Goal: Download file/media

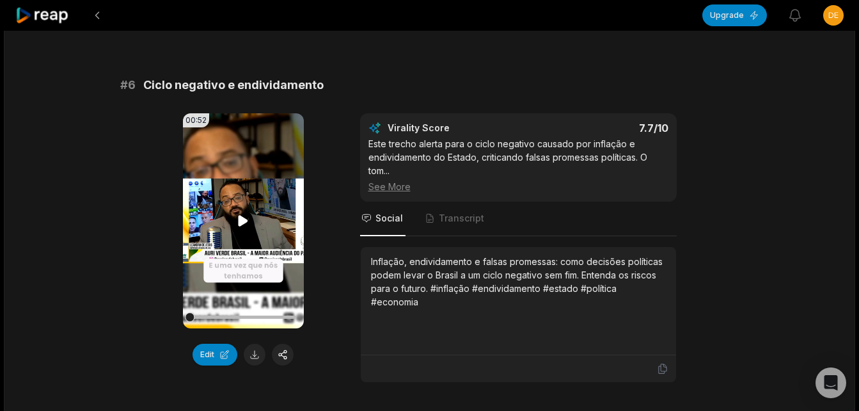
scroll to position [1944, 0]
click at [258, 347] on button at bounding box center [255, 355] width 22 height 22
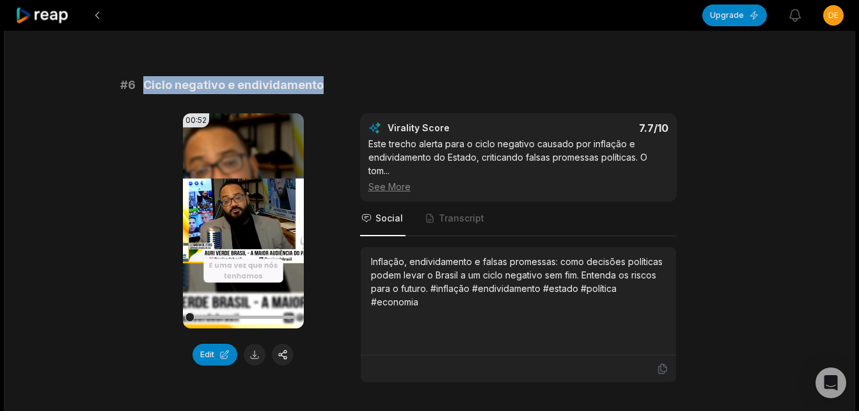
drag, startPoint x: 142, startPoint y: 74, endPoint x: 321, endPoint y: 79, distance: 178.6
click at [321, 79] on div "# 6 Ciclo negativo e endividamento" at bounding box center [429, 85] width 619 height 18
copy span "Ciclo negativo e endividamento"
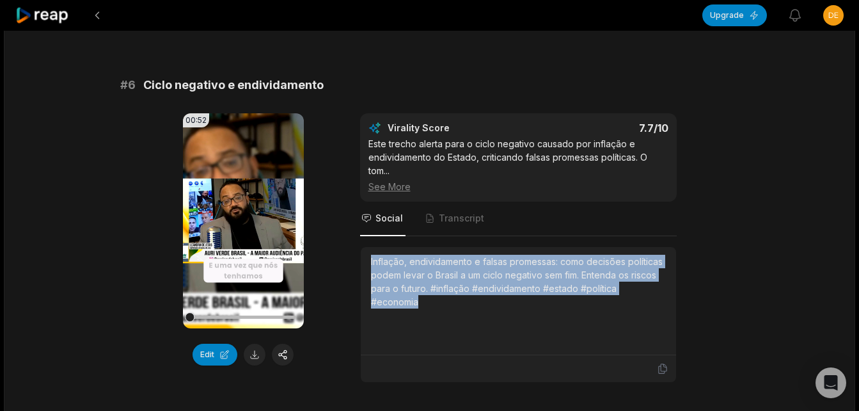
drag, startPoint x: 365, startPoint y: 244, endPoint x: 450, endPoint y: 301, distance: 102.2
click at [450, 301] on div "Inflação, endividamento e falsas promessas: como decisões políticas podem levar…" at bounding box center [518, 301] width 315 height 108
copy div "Inflação, endividamento e falsas promessas: como decisões políticas podem levar…"
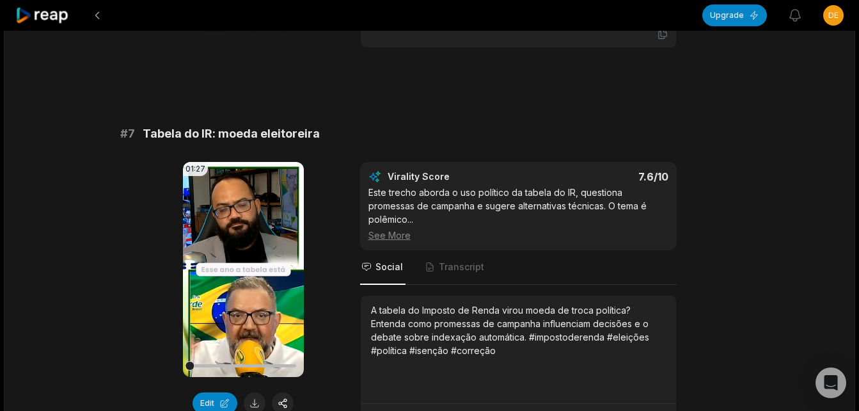
scroll to position [2328, 0]
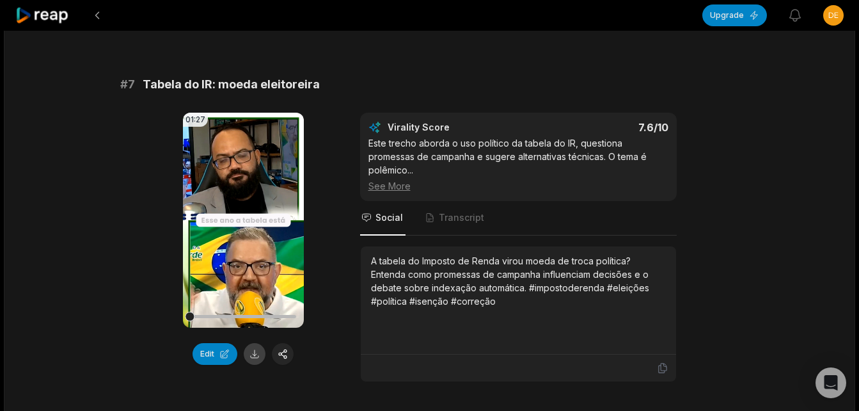
click at [251, 343] on button at bounding box center [255, 354] width 22 height 22
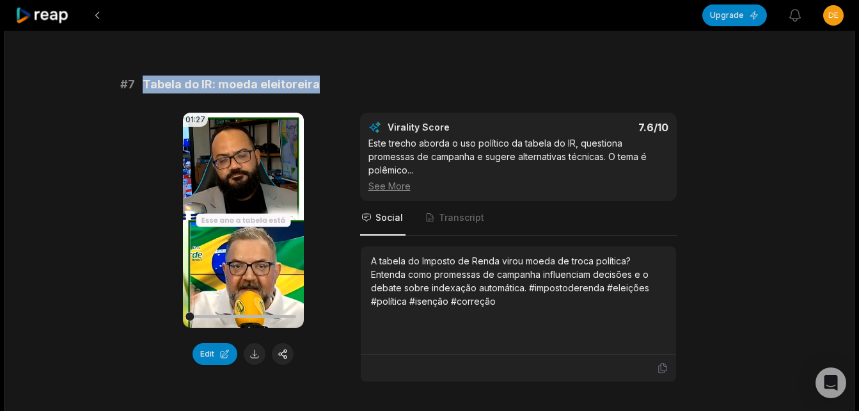
drag, startPoint x: 142, startPoint y: 70, endPoint x: 321, endPoint y: 72, distance: 179.2
click at [321, 75] on div "# 7 Tabela do IR: moeda eleitoreira" at bounding box center [429, 84] width 619 height 18
copy span "Tabela do IR: moeda eleitoreira"
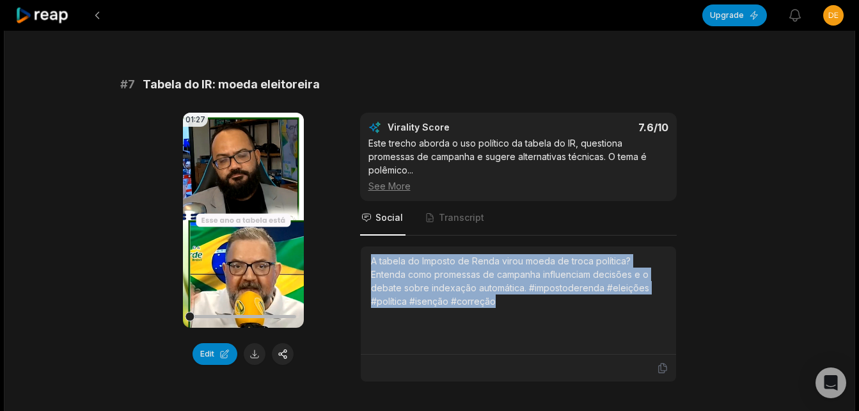
drag, startPoint x: 368, startPoint y: 244, endPoint x: 480, endPoint y: 294, distance: 122.3
click at [480, 294] on div "A tabela do Imposto de Renda virou moeda de troca política? Entenda como promes…" at bounding box center [518, 300] width 315 height 108
copy div "A tabela do Imposto de Renda virou moeda de troca política? Entenda como promes…"
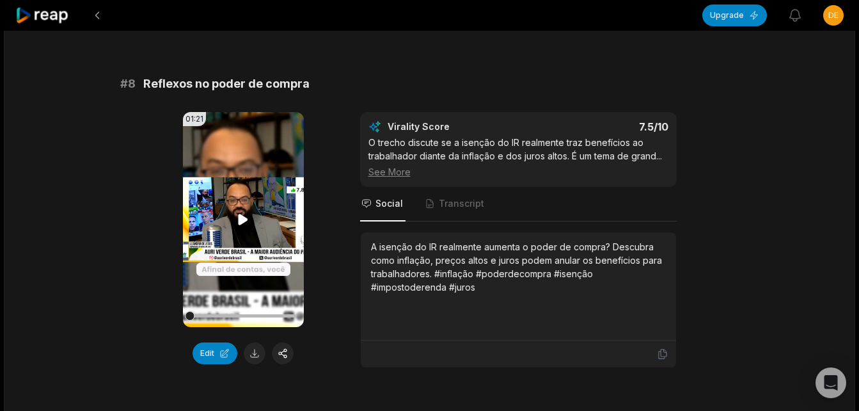
scroll to position [2840, 0]
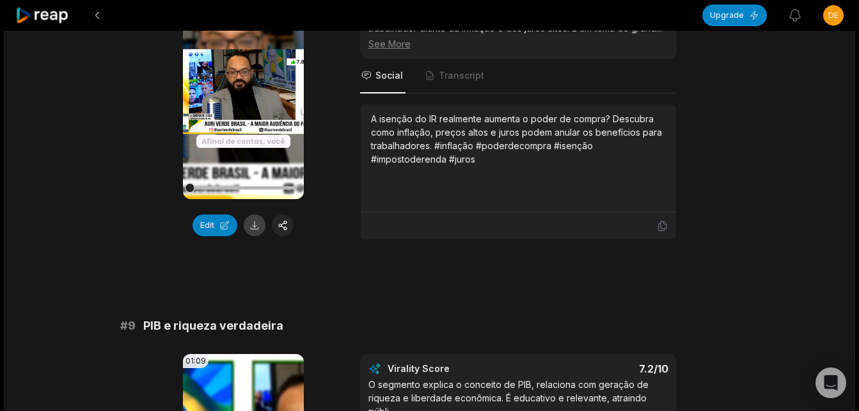
click at [257, 214] on button at bounding box center [255, 225] width 22 height 22
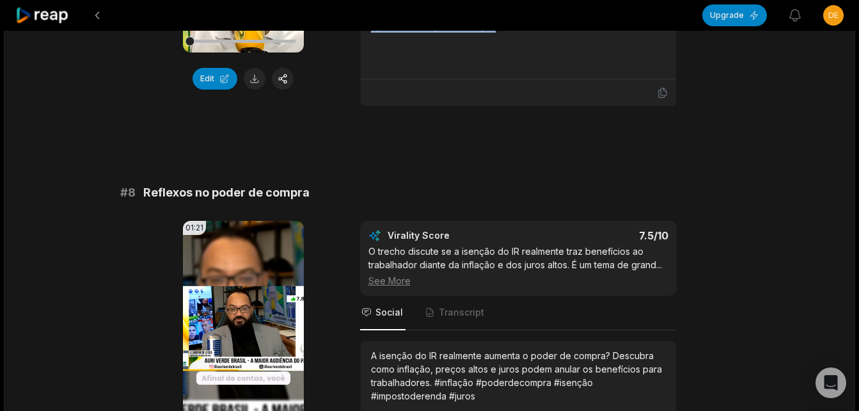
scroll to position [2584, 0]
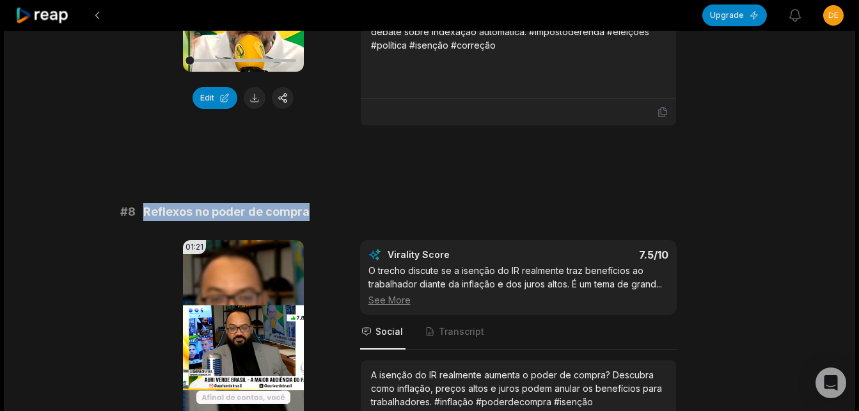
drag, startPoint x: 145, startPoint y: 196, endPoint x: 310, endPoint y: 196, distance: 165.1
click at [310, 203] on div "# 8 Reflexos no poder de compra" at bounding box center [429, 212] width 619 height 18
copy span "Reflexos no poder de compra"
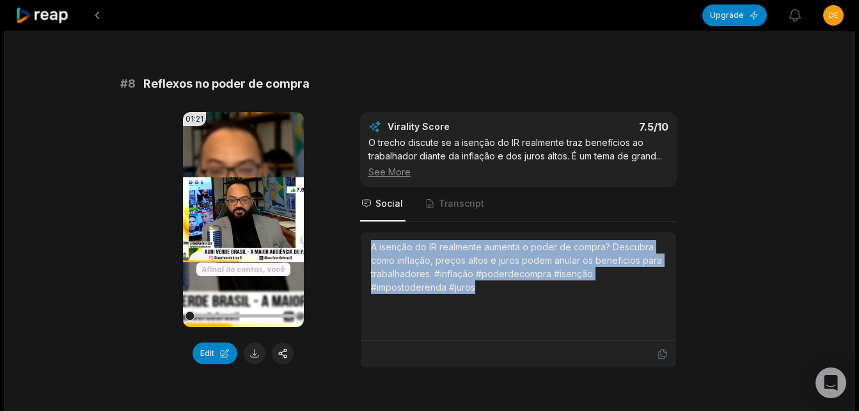
drag, startPoint x: 370, startPoint y: 228, endPoint x: 496, endPoint y: 273, distance: 133.5
click at [496, 273] on div "A isenção do IR realmente aumenta o poder de compra? Descubra como inflação, pr…" at bounding box center [518, 267] width 295 height 54
copy div "A isenção do IR realmente aumenta o poder de compra? Descubra como inflação, pr…"
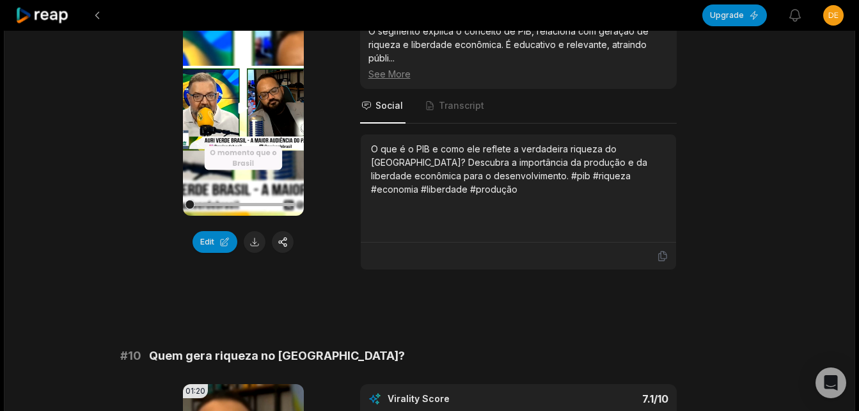
scroll to position [3224, 0]
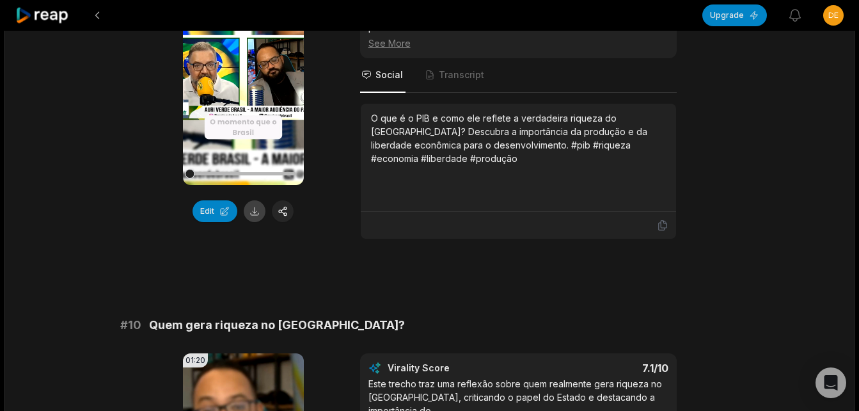
click at [256, 200] on button at bounding box center [255, 211] width 22 height 22
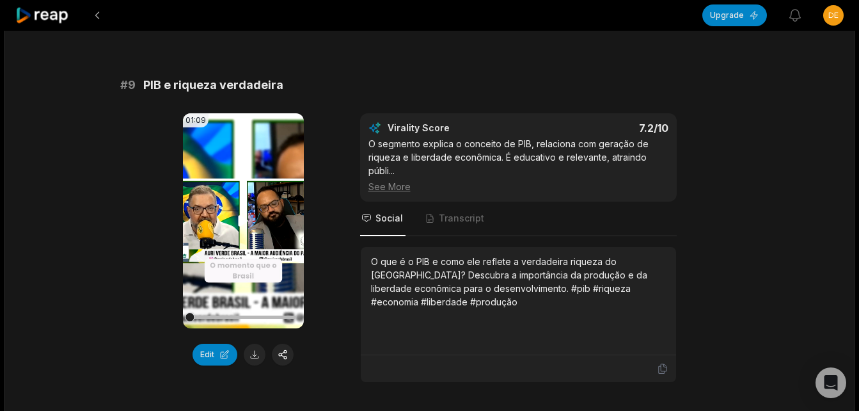
scroll to position [2968, 0]
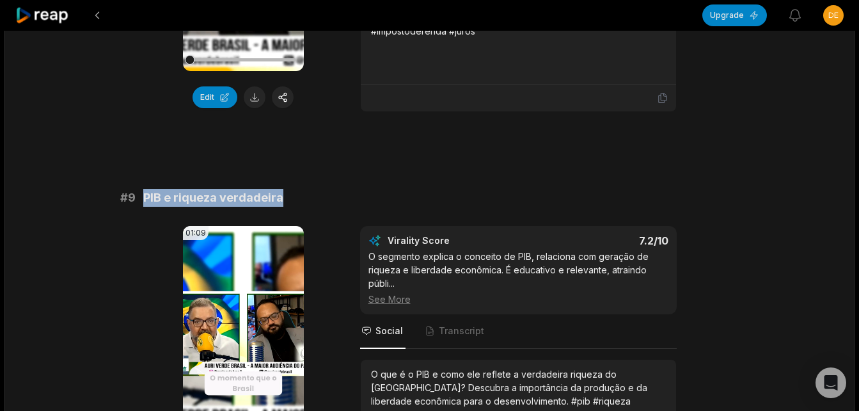
drag, startPoint x: 144, startPoint y: 183, endPoint x: 286, endPoint y: 178, distance: 142.1
click at [286, 189] on div "# 9 PIB e riqueza verdadeira" at bounding box center [429, 198] width 619 height 18
copy span "PIB e riqueza verdadeira"
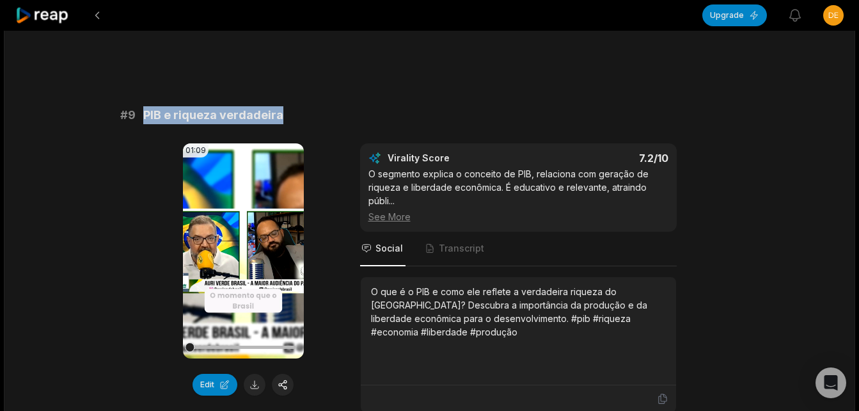
scroll to position [3096, 0]
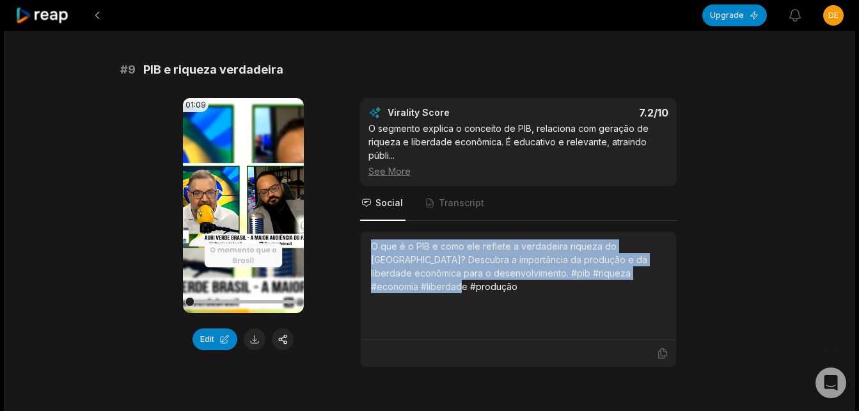
drag, startPoint x: 371, startPoint y: 232, endPoint x: 663, endPoint y: 281, distance: 295.8
click at [663, 281] on div "O que é o PIB e como ele reflete a verdadeira riqueza do [GEOGRAPHIC_DATA]? Des…" at bounding box center [518, 285] width 295 height 92
copy div "O que é o PIB e como ele reflete a verdadeira riqueza do [GEOGRAPHIC_DATA]? Des…"
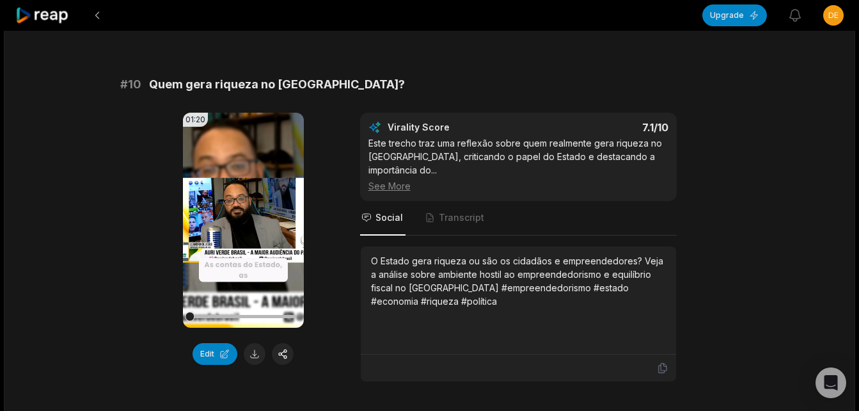
scroll to position [3480, 0]
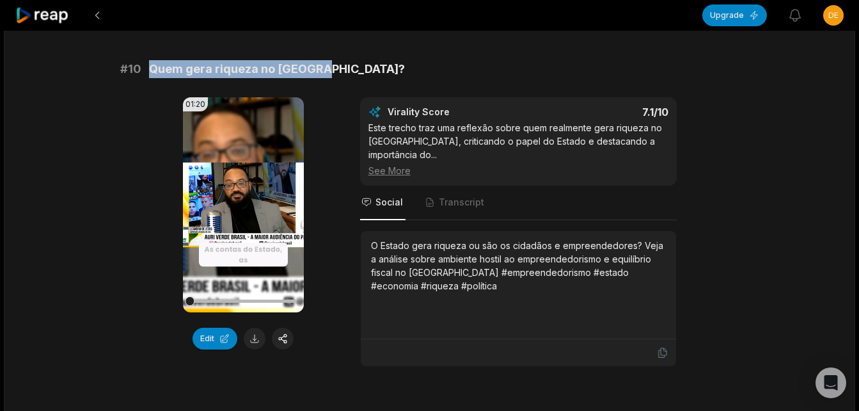
drag, startPoint x: 147, startPoint y: 53, endPoint x: 323, endPoint y: 49, distance: 176.6
click at [323, 60] on div "# 10 Quem gera riqueza no [GEOGRAPHIC_DATA]?" at bounding box center [429, 69] width 619 height 18
copy span "Quem gera riqueza no [GEOGRAPHIC_DATA]?"
click at [258, 328] on button at bounding box center [255, 339] width 22 height 22
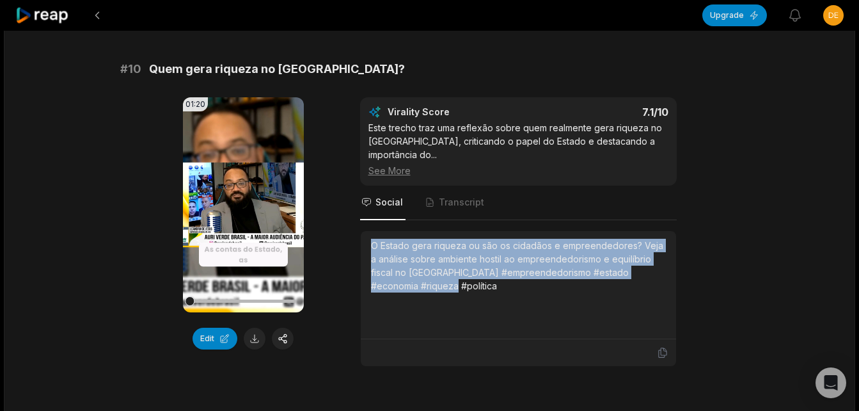
drag, startPoint x: 370, startPoint y: 216, endPoint x: 436, endPoint y: 287, distance: 97.3
click at [436, 287] on div "O Estado gera riqueza ou são os cidadãos e empreendedores? Veja a análise sobre…" at bounding box center [518, 285] width 315 height 108
copy div "O Estado gera riqueza ou são os cidadãos e empreendedores? Veja a análise sobre…"
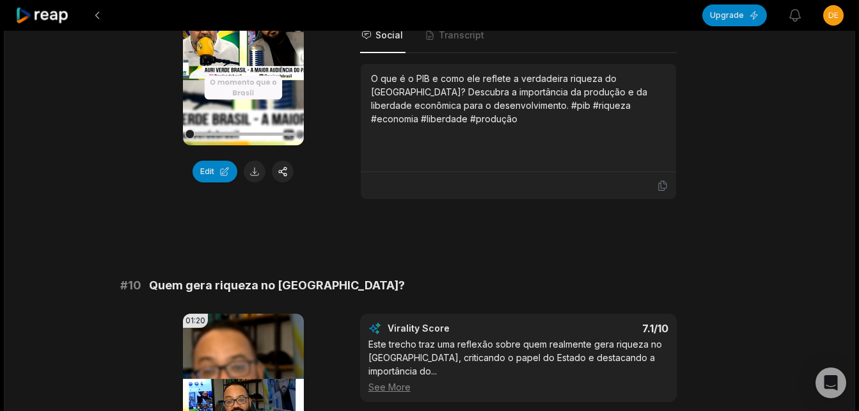
scroll to position [3152, 0]
